Goal: Task Accomplishment & Management: Manage account settings

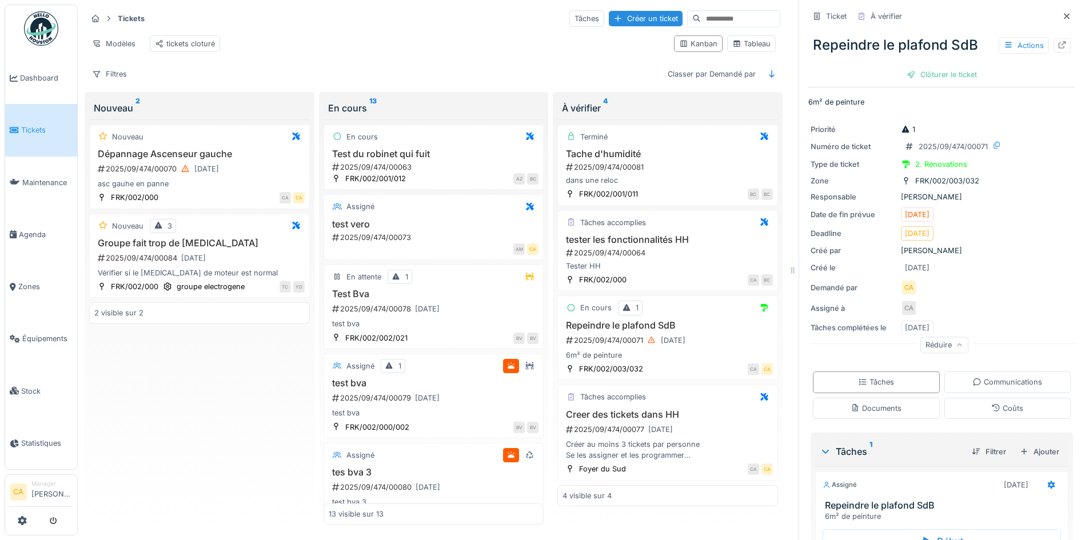
click at [9, 114] on link "Tickets" at bounding box center [41, 130] width 72 height 52
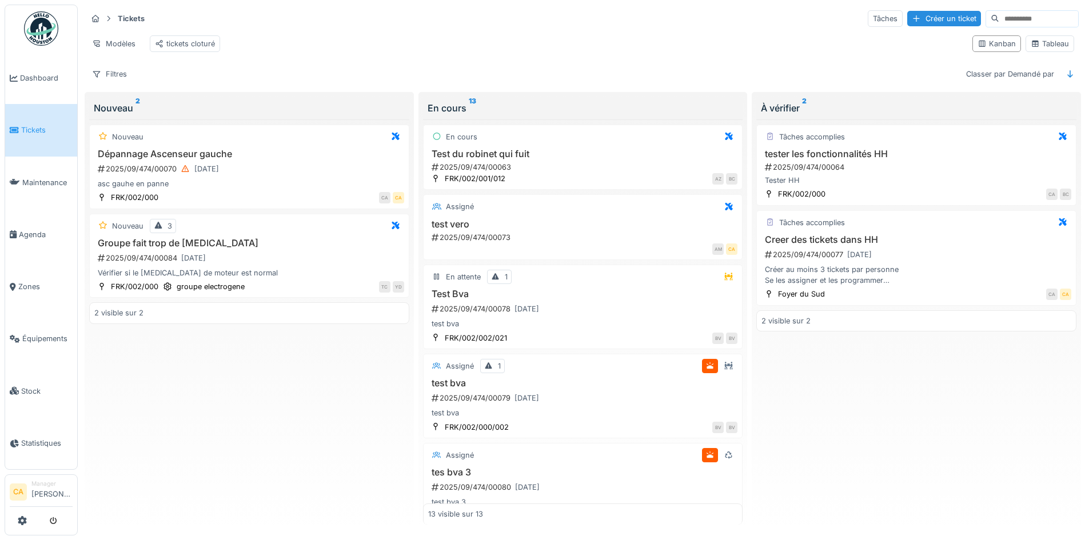
click at [1049, 418] on div "Tâches accomplies tester les fonctionnalités HH 2025/09/474/00064 Tester HH FRK…" at bounding box center [916, 322] width 320 height 406
click at [705, 28] on div "Tickets Tâches Créer un ticket" at bounding box center [583, 18] width 992 height 19
click at [27, 493] on link "CA Manager Corentin Allain" at bounding box center [41, 493] width 63 height 27
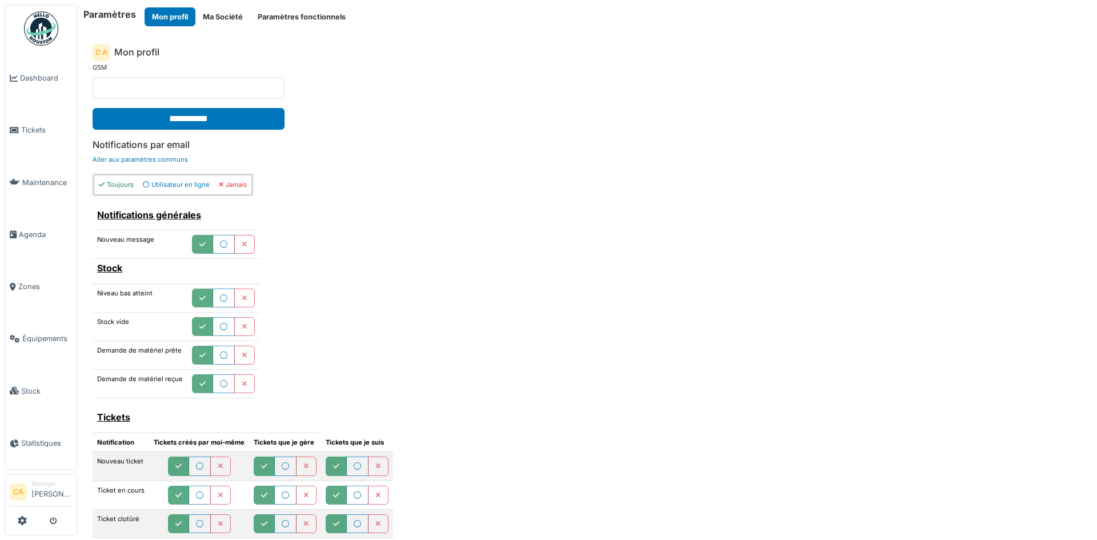
scroll to position [237, 0]
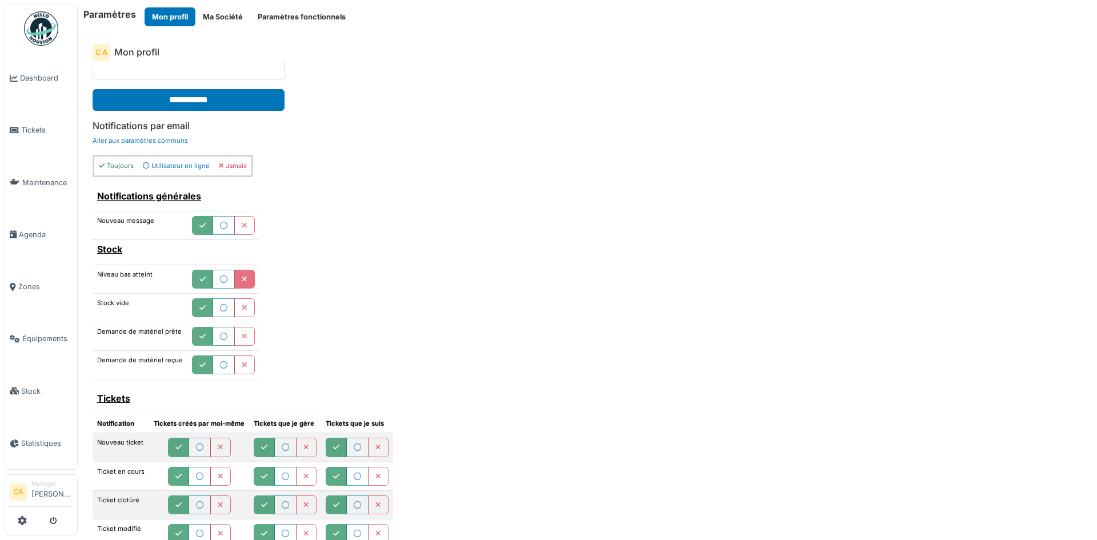
click at [245, 277] on icon "button" at bounding box center [245, 279] width 6 height 7
click at [237, 313] on button "button" at bounding box center [244, 307] width 21 height 19
click at [243, 338] on icon "button" at bounding box center [245, 336] width 6 height 7
click at [242, 362] on icon "button" at bounding box center [245, 365] width 6 height 7
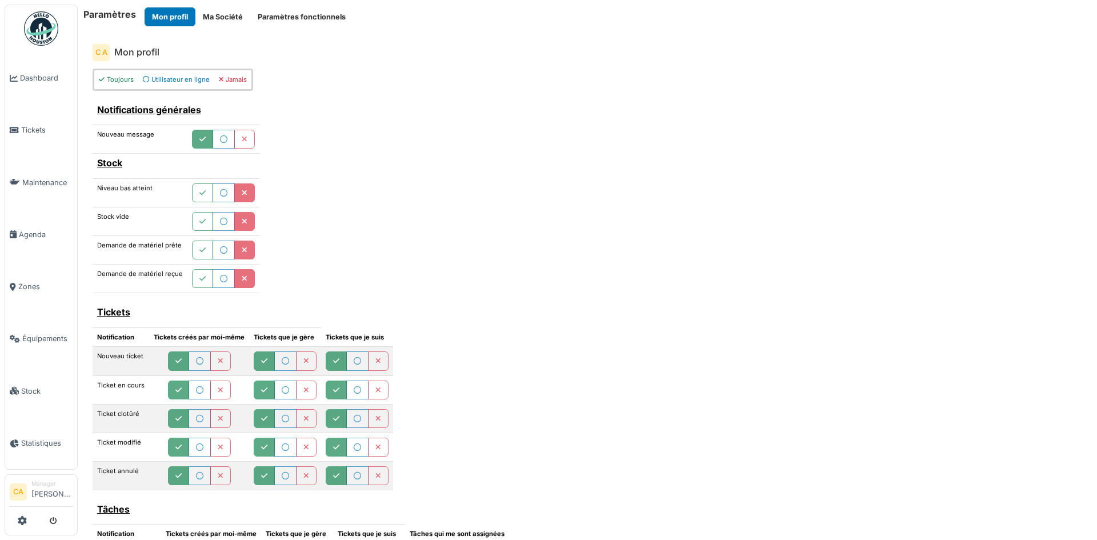
scroll to position [351, 0]
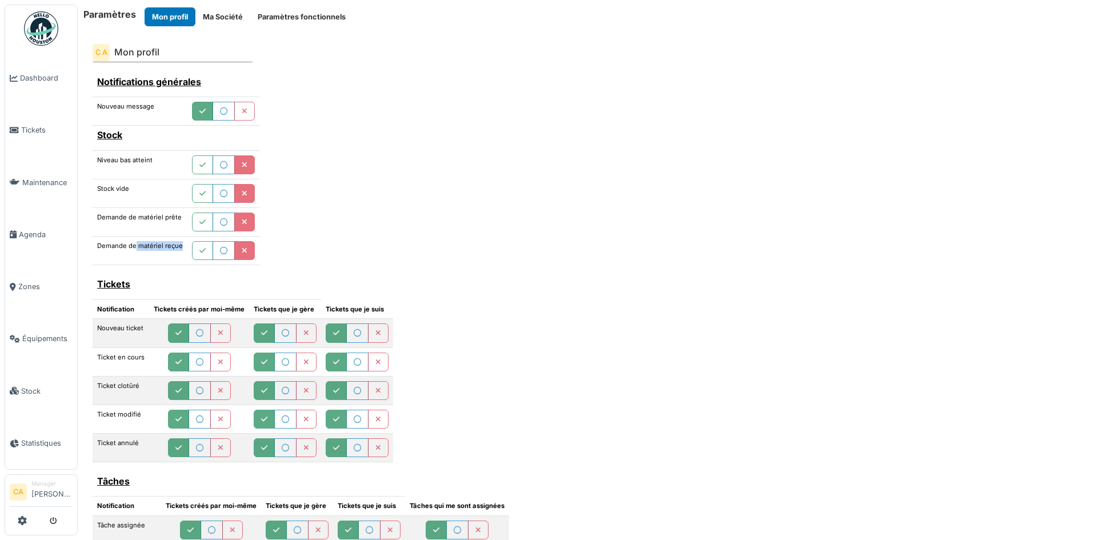
drag, startPoint x: 136, startPoint y: 247, endPoint x: 177, endPoint y: 255, distance: 41.4
click at [177, 255] on td "Demande de matériel reçue" at bounding box center [140, 251] width 95 height 29
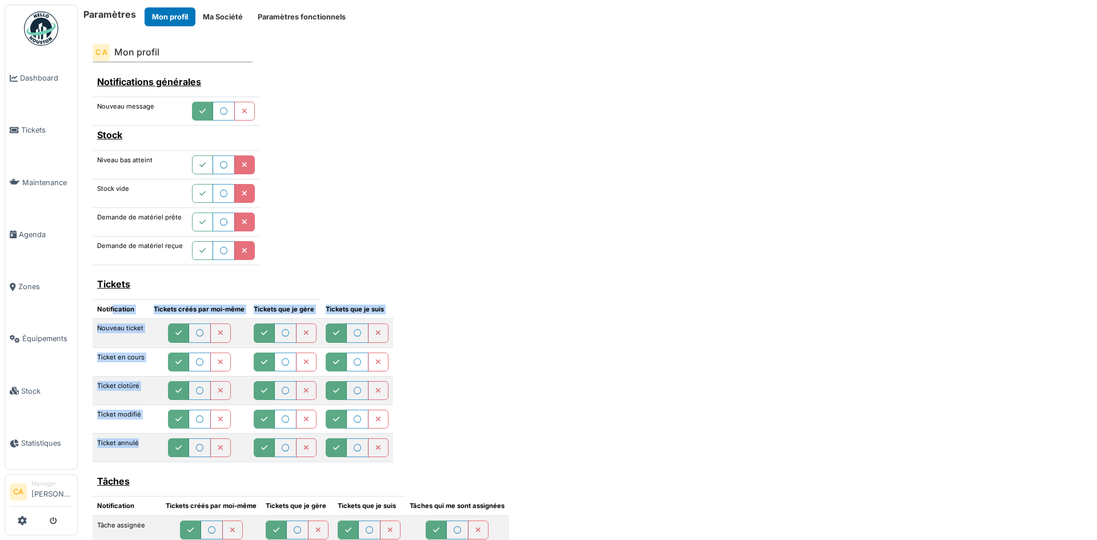
drag, startPoint x: 113, startPoint y: 310, endPoint x: 140, endPoint y: 448, distance: 140.3
click at [140, 448] on table "Tickets Notification Tickets créés par moi-même Tickets que je gère Tickets que…" at bounding box center [243, 368] width 301 height 188
click at [140, 448] on td "Ticket annulé" at bounding box center [121, 448] width 57 height 29
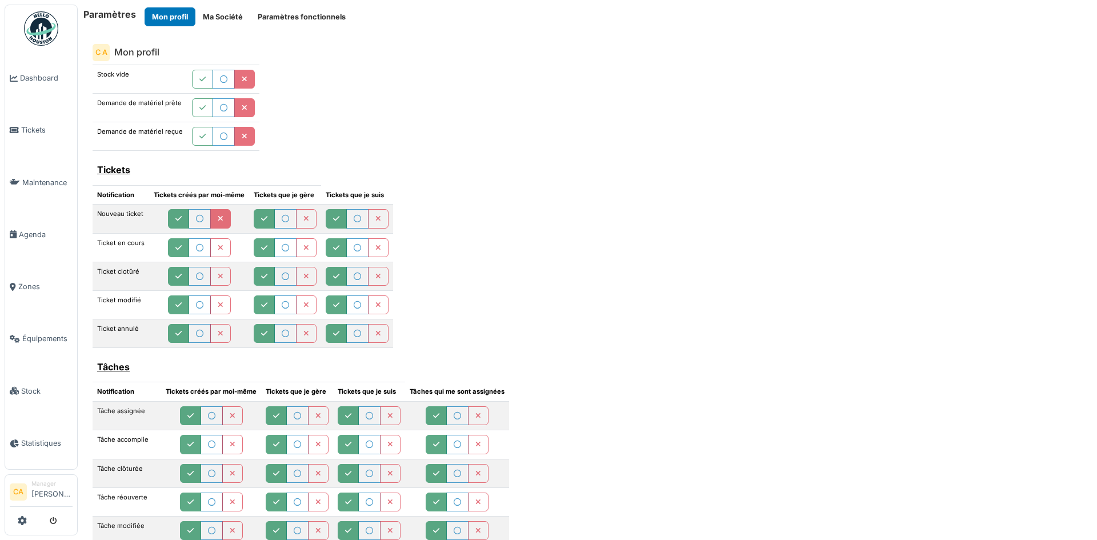
scroll to position [523, 0]
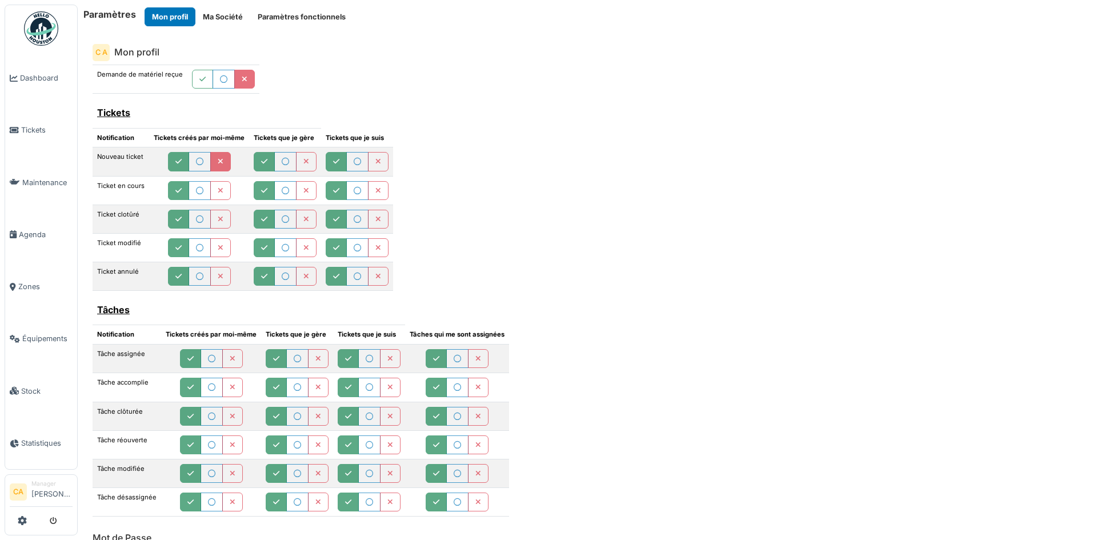
click at [214, 166] on button "button" at bounding box center [220, 161] width 21 height 19
click at [211, 192] on button "button" at bounding box center [220, 190] width 21 height 19
click at [213, 219] on button "button" at bounding box center [220, 219] width 21 height 19
click at [210, 243] on button "button" at bounding box center [220, 247] width 21 height 19
click at [218, 274] on icon "button" at bounding box center [221, 276] width 6 height 7
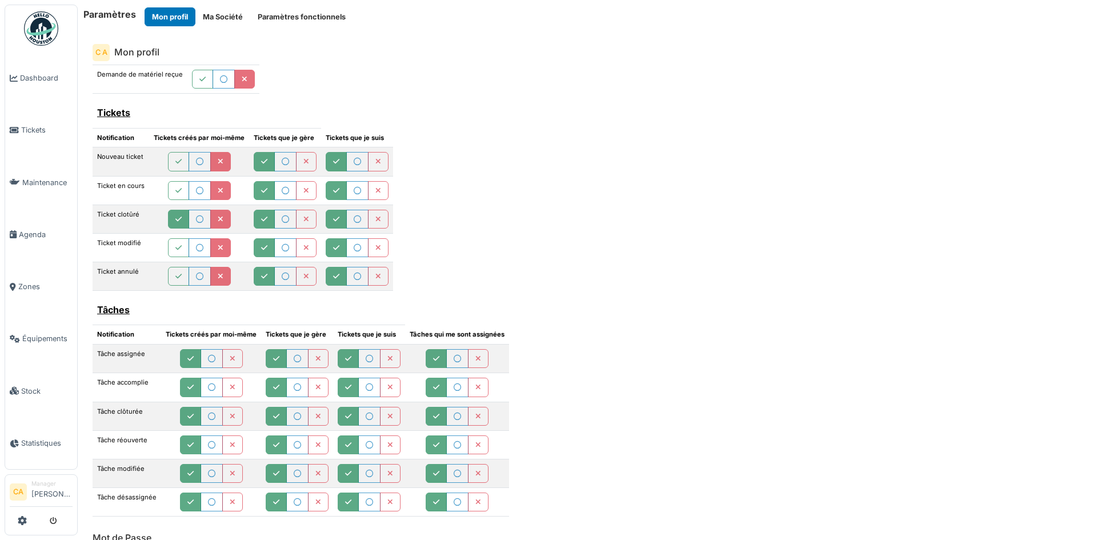
click at [180, 219] on icon "button" at bounding box center [178, 219] width 6 height 7
click at [175, 189] on icon "button" at bounding box center [178, 190] width 6 height 7
click at [183, 278] on button "button" at bounding box center [178, 276] width 21 height 19
click at [303, 166] on icon "button" at bounding box center [306, 161] width 6 height 7
click at [299, 185] on button "button" at bounding box center [306, 190] width 21 height 19
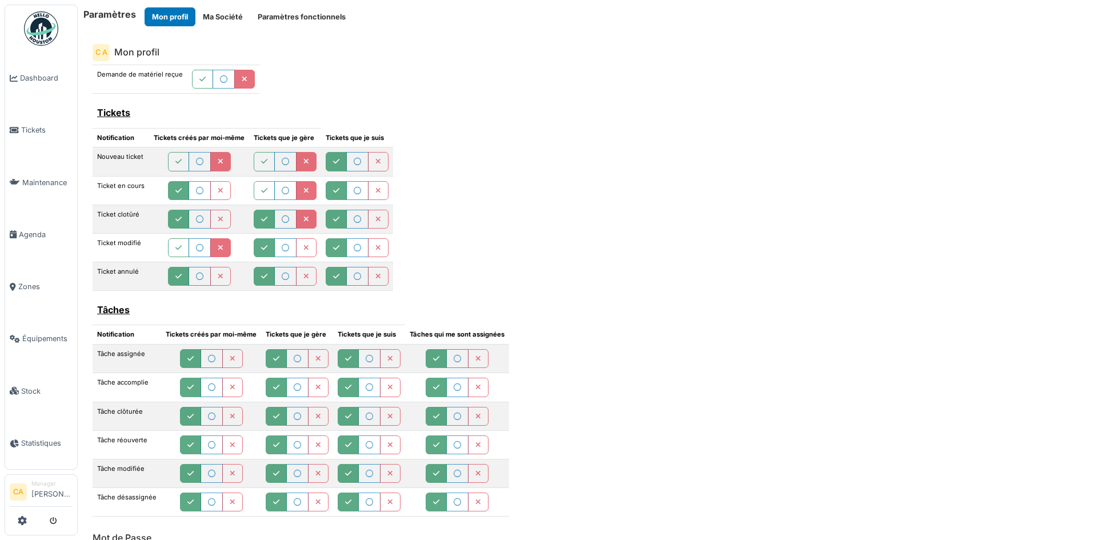
click at [303, 218] on icon "button" at bounding box center [306, 219] width 6 height 7
click at [307, 253] on button "button" at bounding box center [306, 247] width 21 height 19
click at [302, 282] on button "button" at bounding box center [306, 276] width 21 height 19
click at [378, 166] on icon "button" at bounding box center [379, 161] width 6 height 7
click at [373, 197] on button "button" at bounding box center [378, 190] width 21 height 19
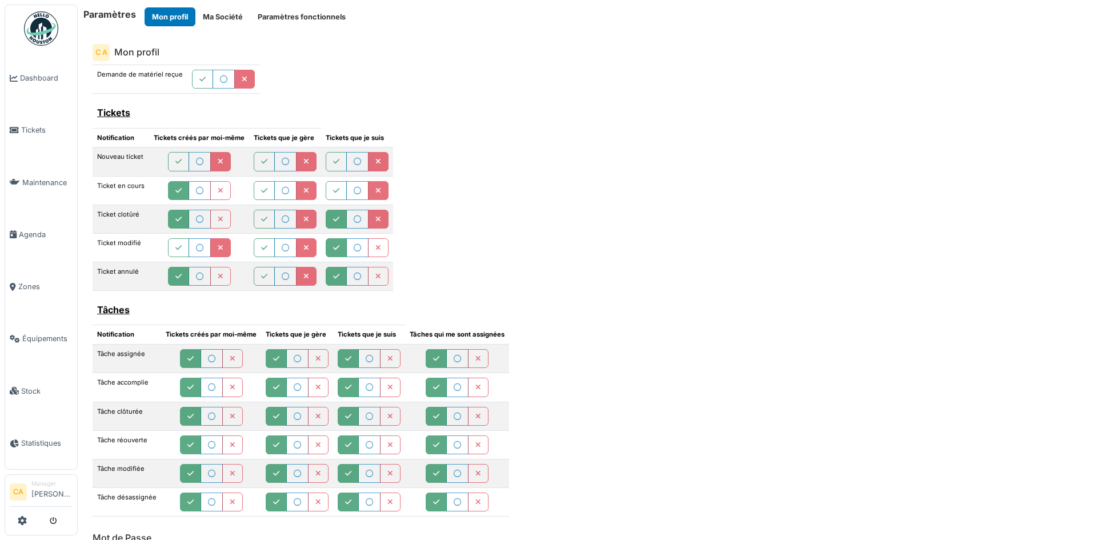
drag, startPoint x: 372, startPoint y: 219, endPoint x: 377, endPoint y: 247, distance: 29.0
click at [372, 219] on button "button" at bounding box center [378, 219] width 21 height 19
click at [377, 249] on icon "button" at bounding box center [379, 248] width 6 height 7
click at [379, 270] on button "button" at bounding box center [378, 276] width 21 height 19
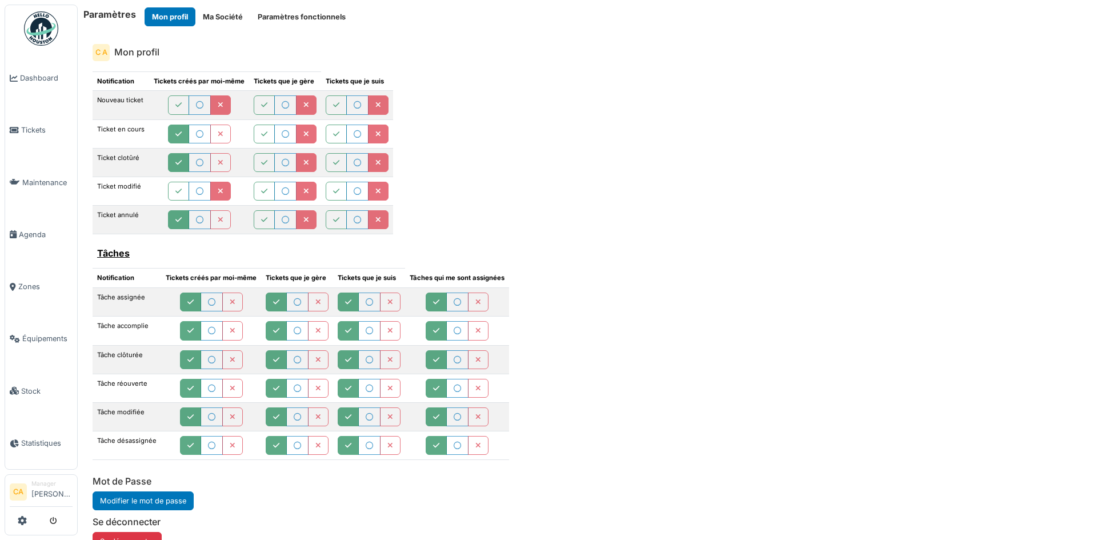
scroll to position [580, 0]
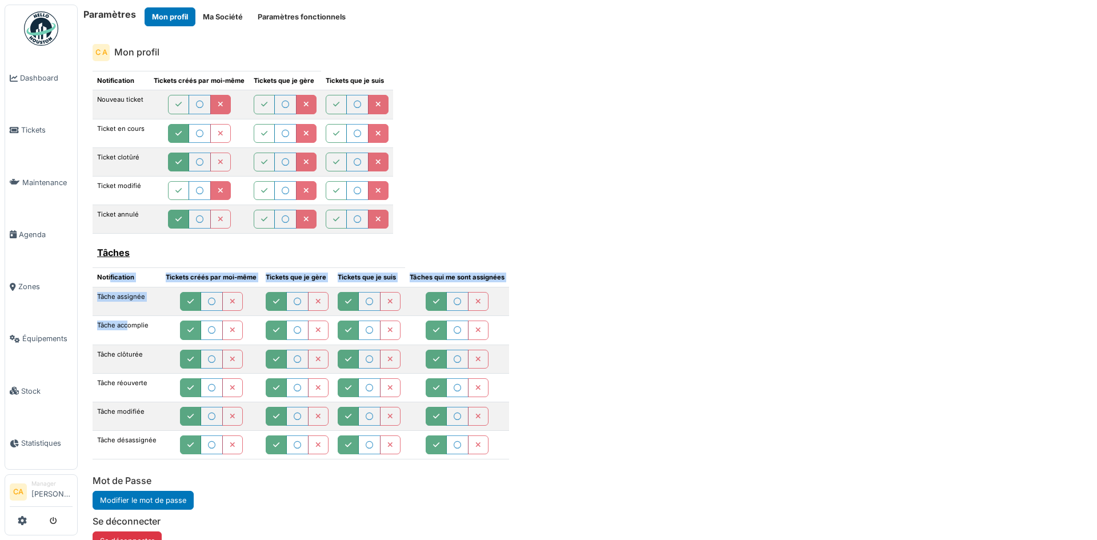
drag, startPoint x: 111, startPoint y: 274, endPoint x: 126, endPoint y: 339, distance: 66.8
click at [126, 341] on table "Tâches Notification Tickets créés par moi-même Tickets que je gère Tickets que …" at bounding box center [301, 351] width 417 height 217
click at [126, 339] on td "Tâche accomplie" at bounding box center [127, 330] width 69 height 29
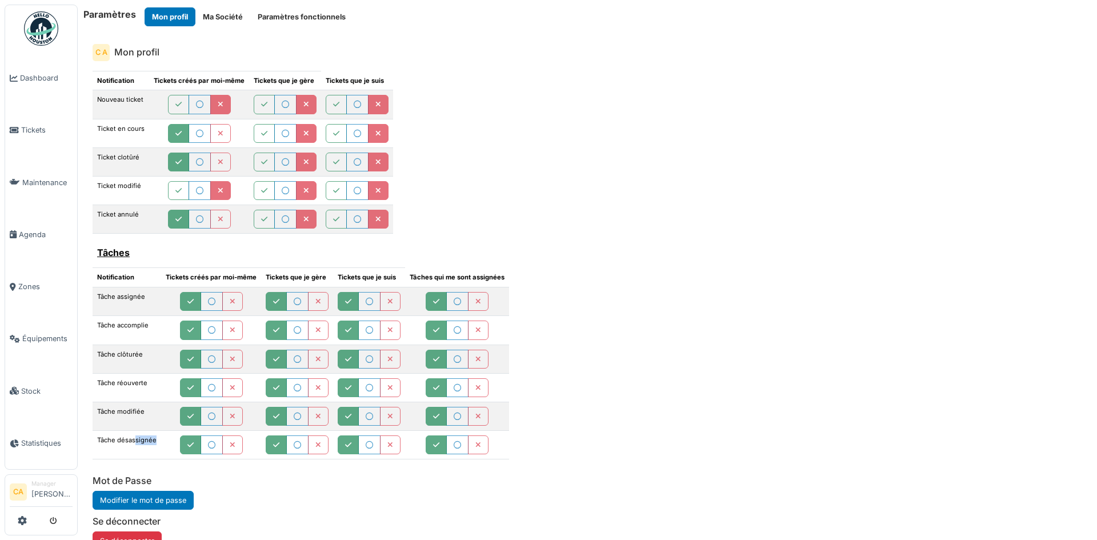
drag, startPoint x: 135, startPoint y: 441, endPoint x: 154, endPoint y: 441, distance: 19.4
click at [154, 441] on td "Tâche désassignée" at bounding box center [127, 445] width 69 height 29
click at [230, 446] on icon "button" at bounding box center [233, 445] width 6 height 7
click at [183, 449] on button "button" at bounding box center [190, 445] width 21 height 19
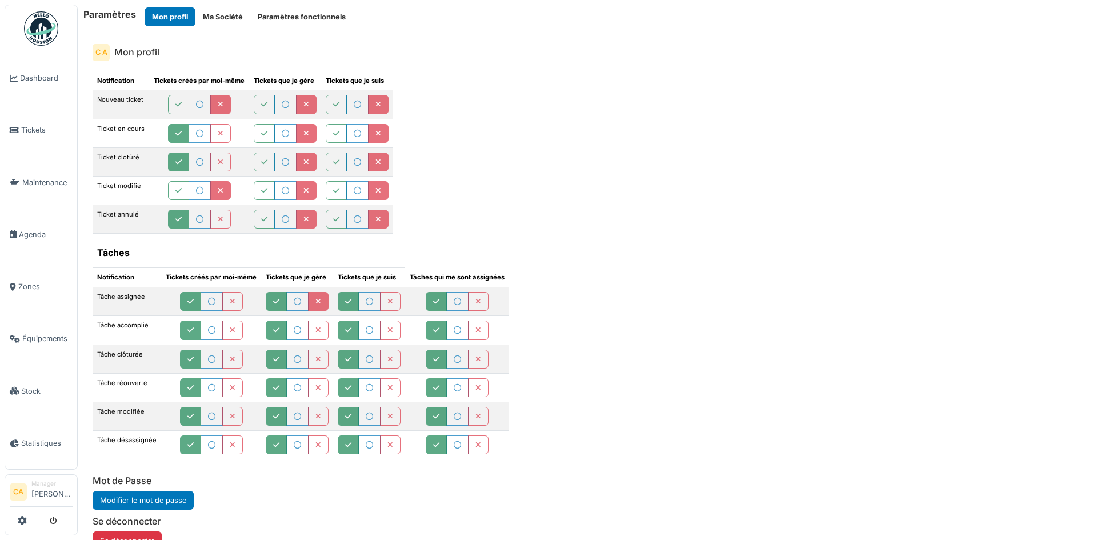
click at [311, 303] on button "button" at bounding box center [318, 301] width 21 height 19
click at [312, 328] on button "button" at bounding box center [318, 330] width 21 height 19
click at [315, 364] on button "button" at bounding box center [318, 359] width 21 height 19
click at [311, 392] on button "button" at bounding box center [318, 387] width 21 height 19
click at [318, 422] on button "button" at bounding box center [318, 416] width 21 height 19
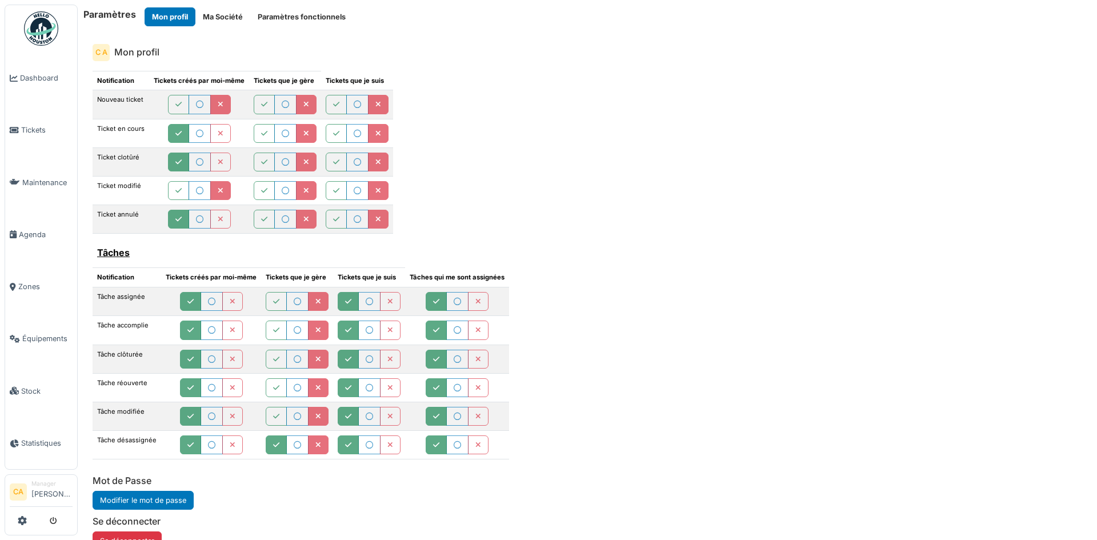
click at [317, 441] on button "button" at bounding box center [318, 445] width 21 height 19
click at [469, 305] on button "button" at bounding box center [478, 301] width 21 height 19
click at [476, 327] on icon "button" at bounding box center [479, 330] width 6 height 7
click at [472, 363] on button "button" at bounding box center [478, 359] width 21 height 19
click at [473, 395] on button "button" at bounding box center [478, 387] width 21 height 19
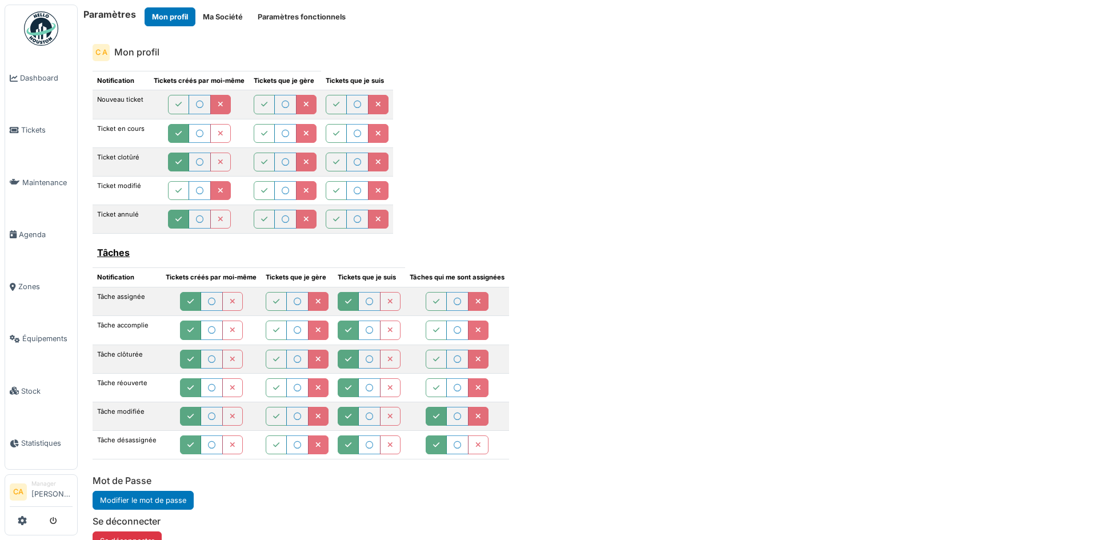
click at [476, 420] on icon "button" at bounding box center [479, 416] width 6 height 7
click at [478, 446] on button "button" at bounding box center [478, 445] width 21 height 19
click at [434, 298] on icon "button" at bounding box center [436, 301] width 6 height 7
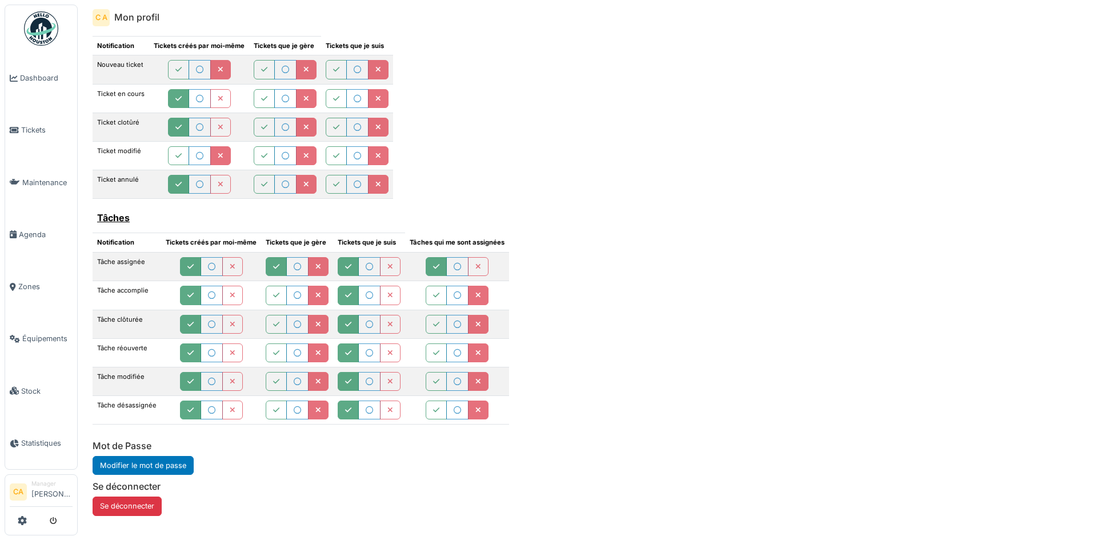
click at [274, 270] on icon "button" at bounding box center [276, 266] width 6 height 7
click at [375, 481] on div "**********" at bounding box center [587, 275] width 1008 height 499
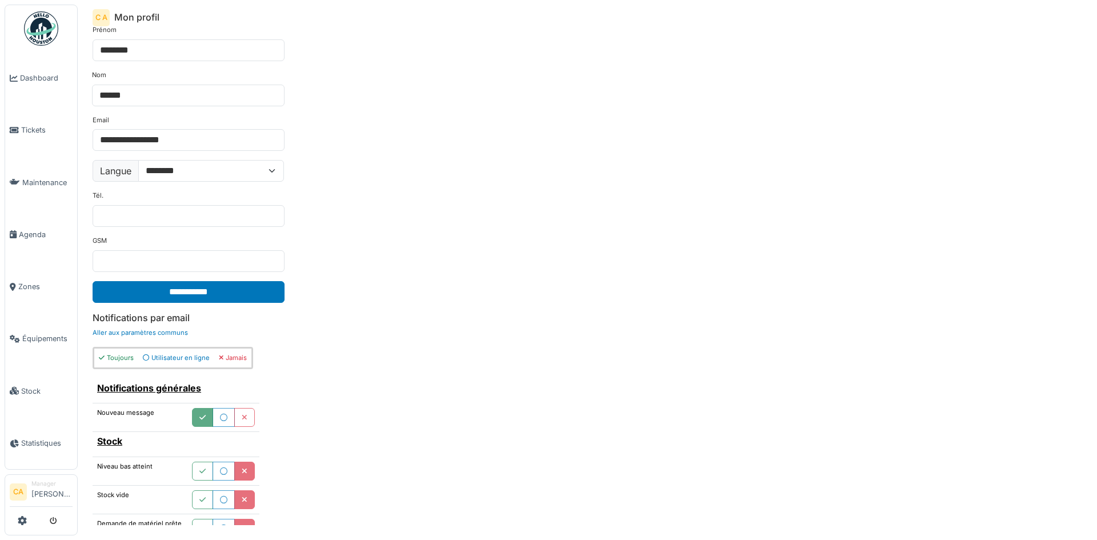
scroll to position [0, 0]
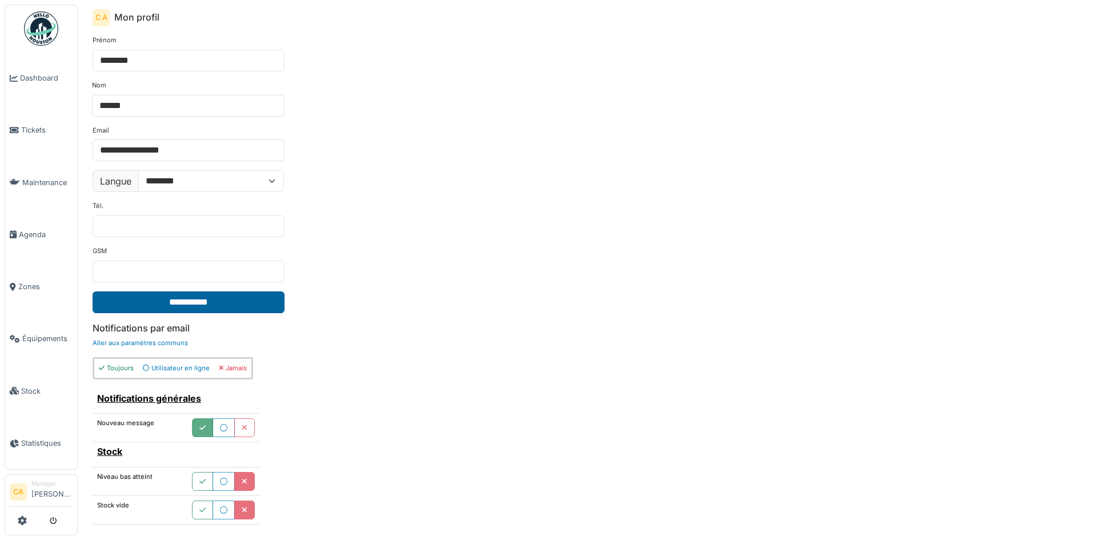
click at [273, 301] on input "**********" at bounding box center [189, 302] width 192 height 22
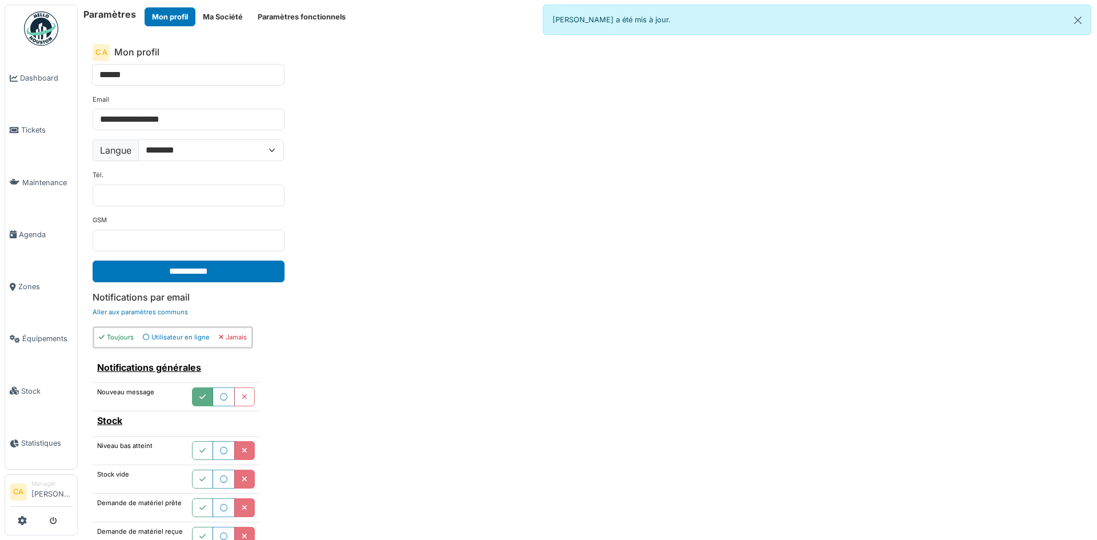
scroll to position [9, 0]
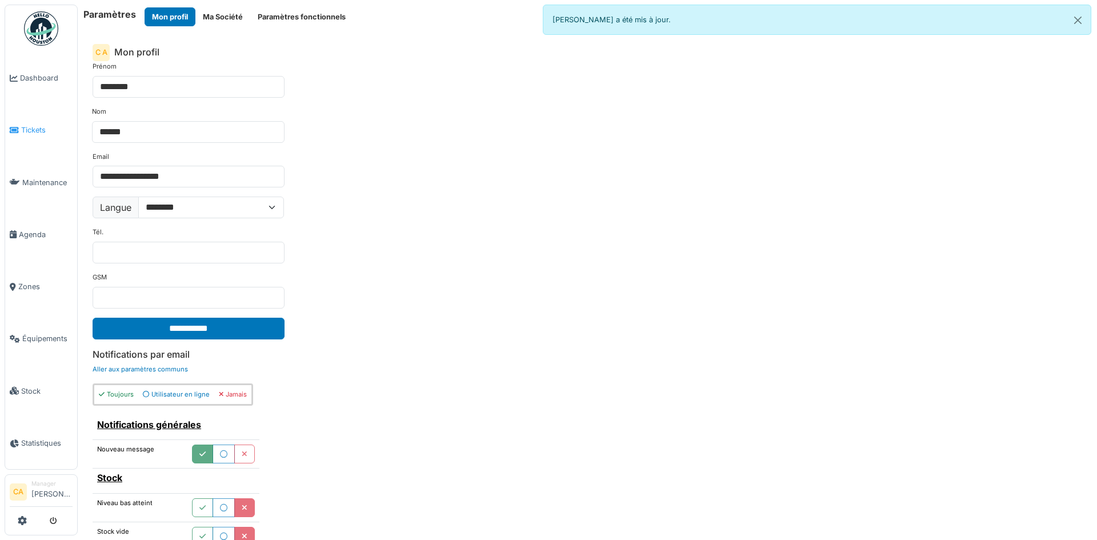
click at [38, 129] on span "Tickets" at bounding box center [46, 130] width 51 height 11
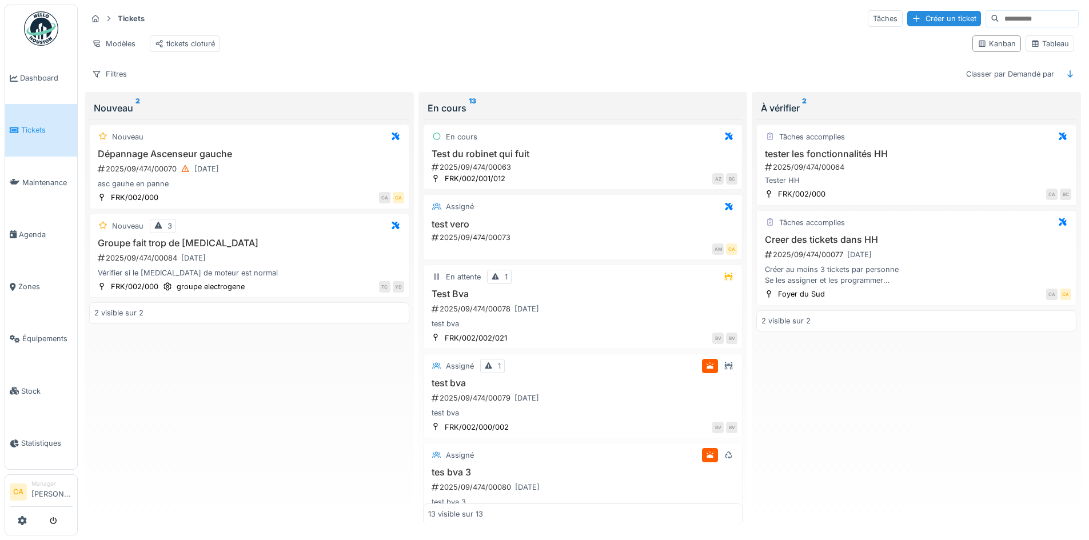
click at [831, 385] on div "Tâches accomplies tester les fonctionnalités HH 2025/09/474/00064 Tester HH FRK…" at bounding box center [916, 322] width 320 height 406
click at [683, 70] on div "Tickets Tâches Créer un ticket Modèles tickets cloturé Kanban Tableau Filtres C…" at bounding box center [582, 46] width 1001 height 83
